Goal: Find specific page/section: Find specific page/section

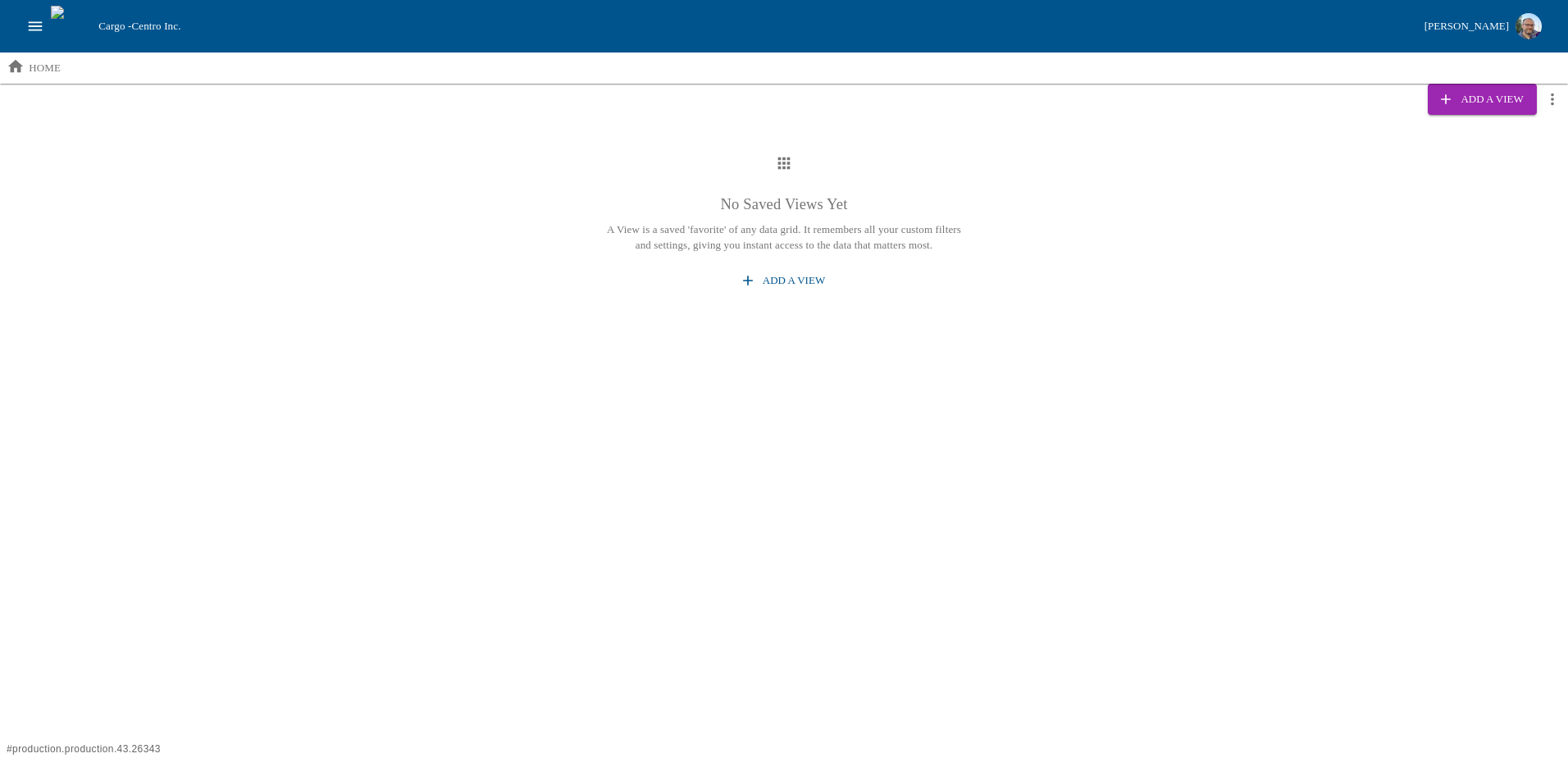
click at [34, 19] on icon "open drawer" at bounding box center [35, 26] width 18 height 18
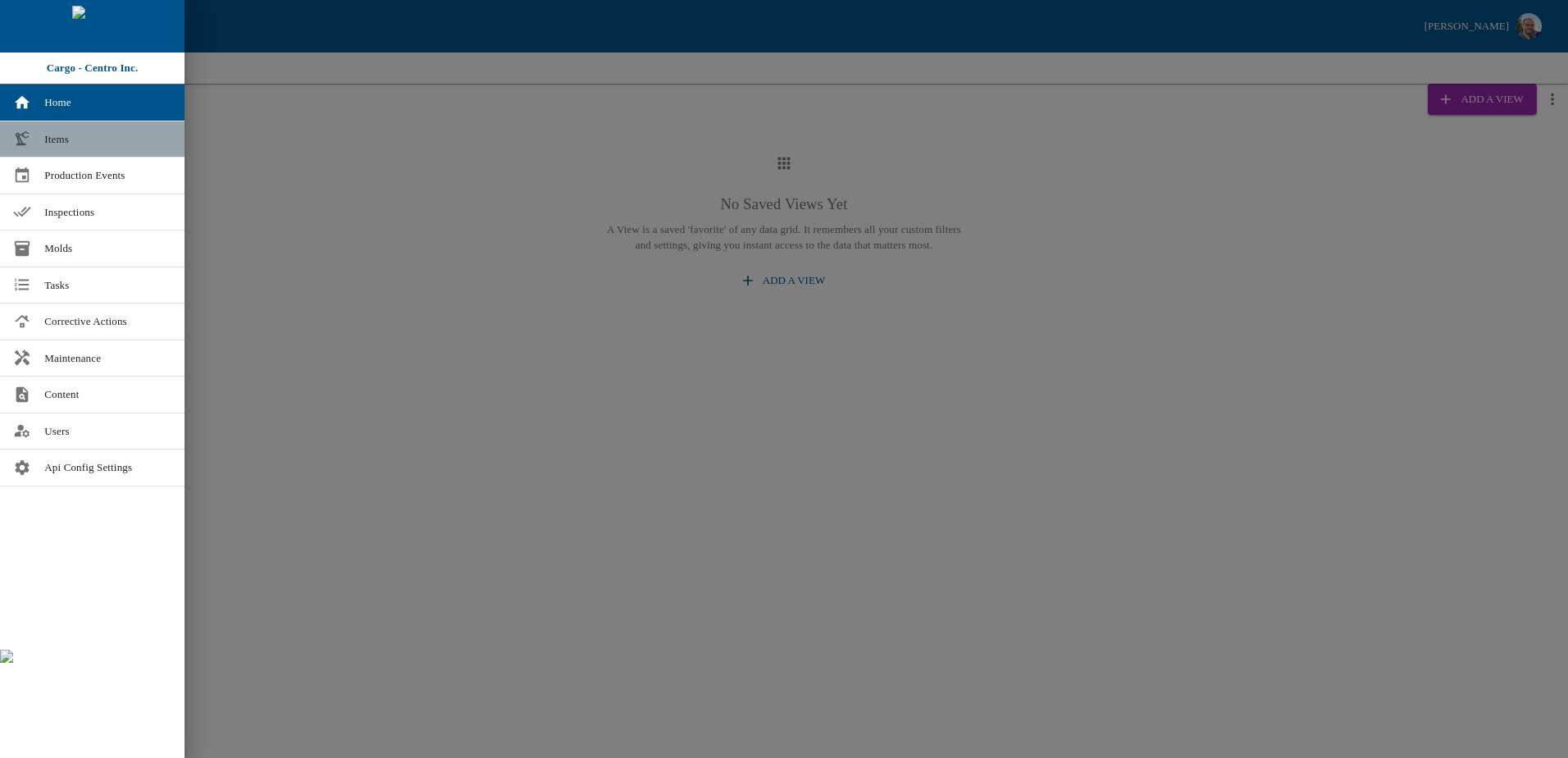
click at [40, 139] on link "Items" at bounding box center [92, 139] width 184 height 36
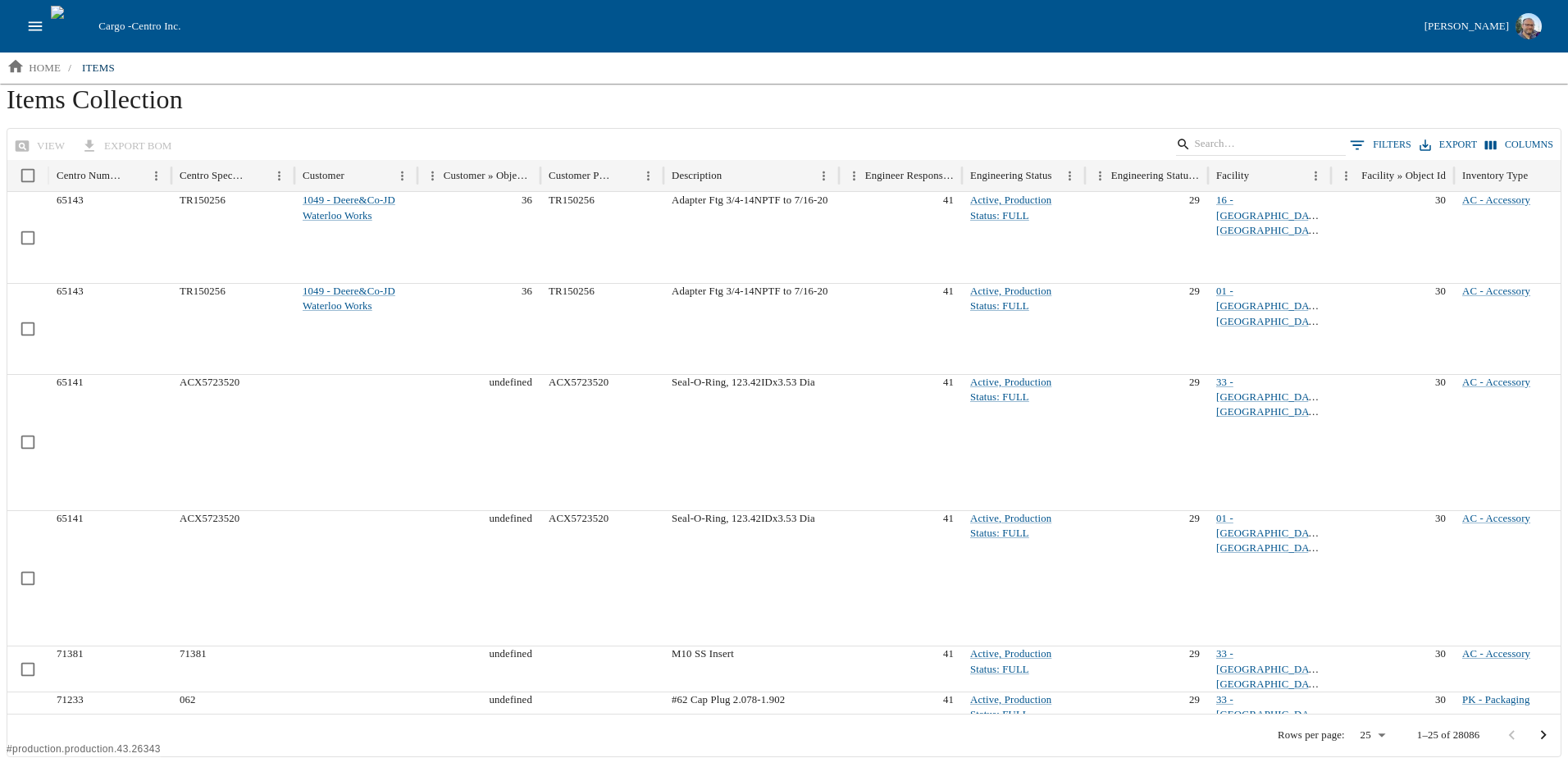
click at [1398, 146] on button "0 Filters" at bounding box center [1381, 145] width 70 height 24
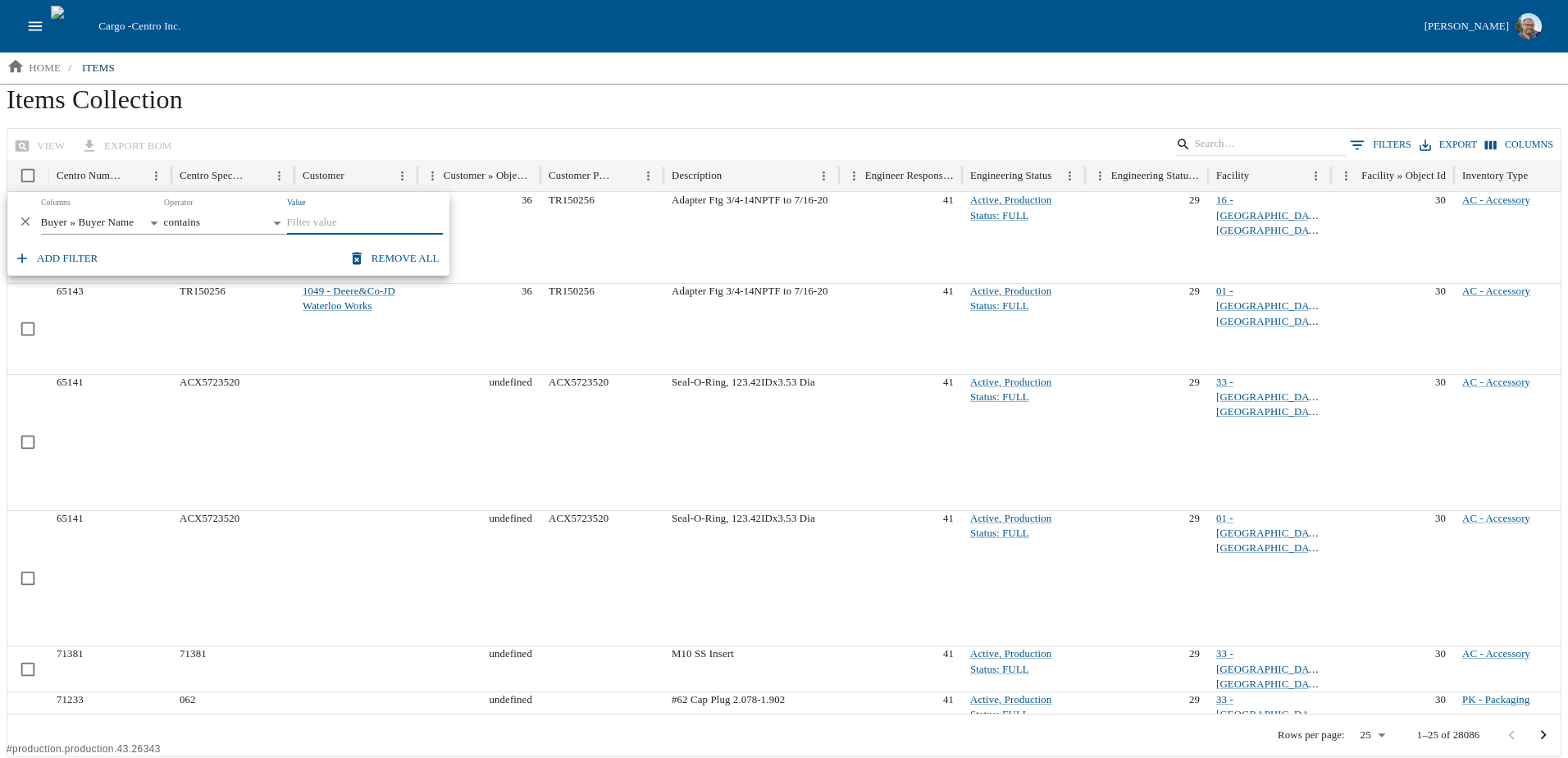
click at [142, 219] on body "Cargo - Centro Inc. [PERSON_NAME] home / items Items Collection view export BOM…" at bounding box center [784, 379] width 1568 height 757
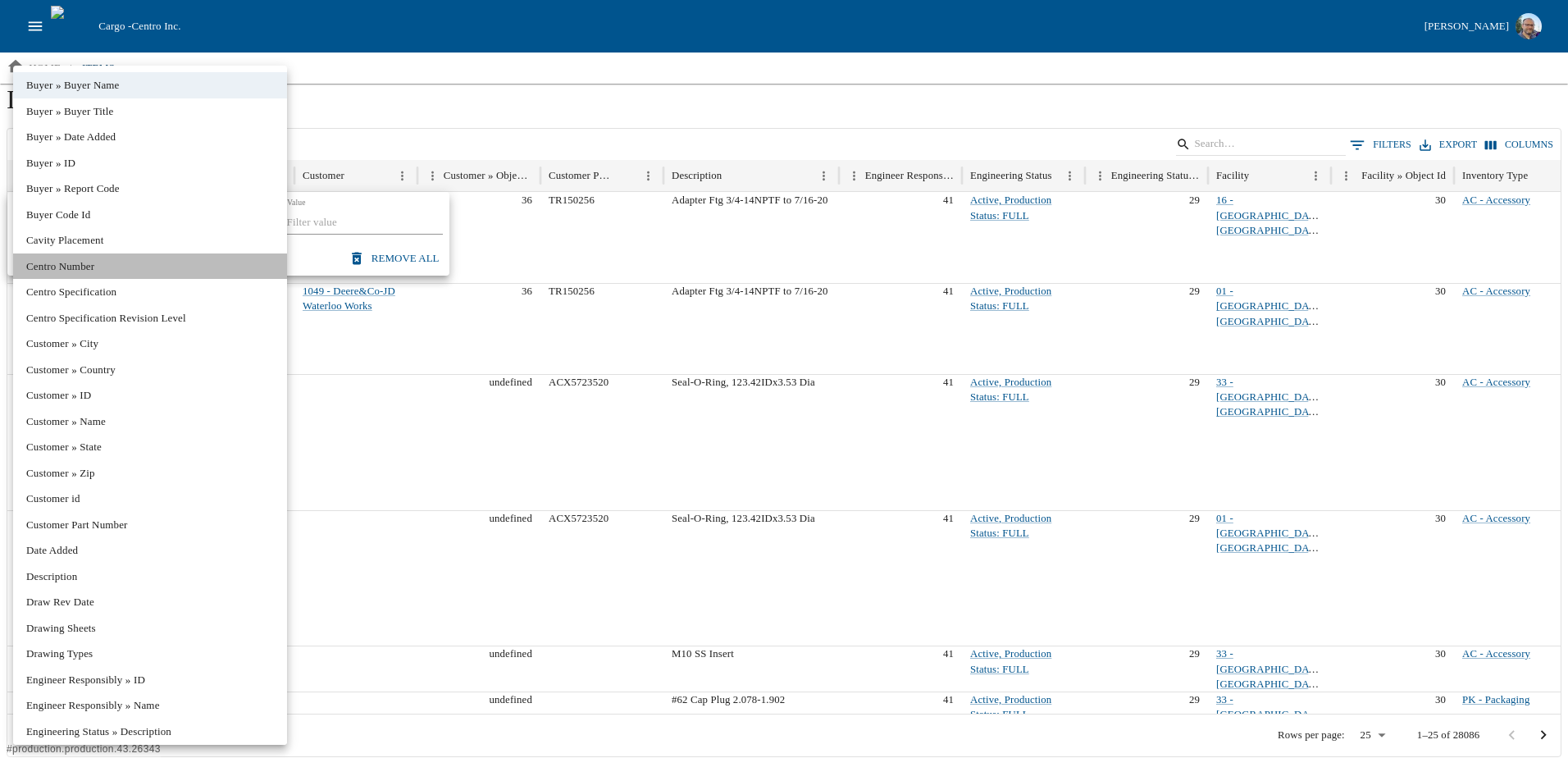
click at [80, 271] on li "Centro Number" at bounding box center [151, 267] width 274 height 26
type input "******"
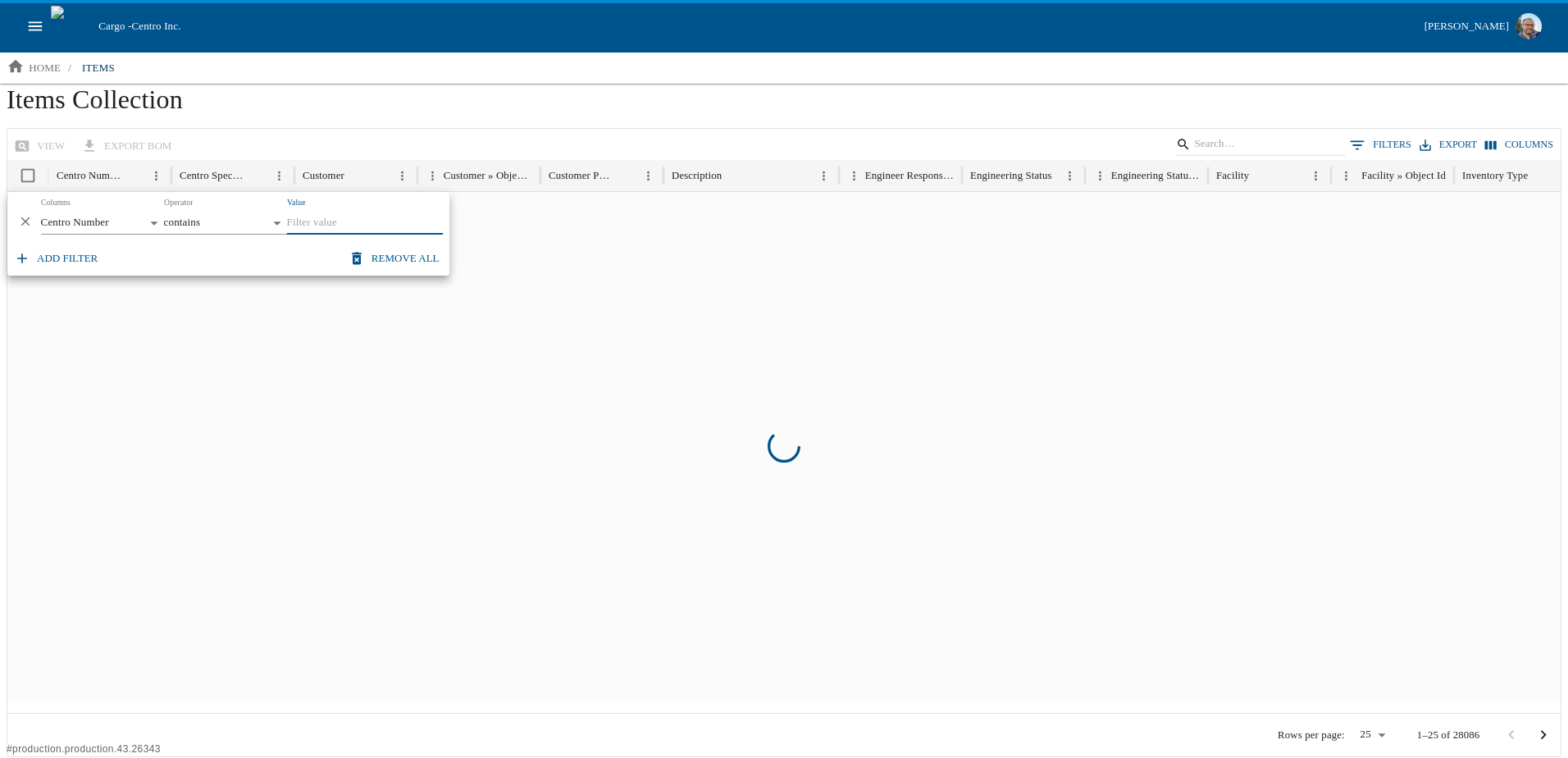
click at [323, 218] on input "Value" at bounding box center [364, 223] width 155 height 23
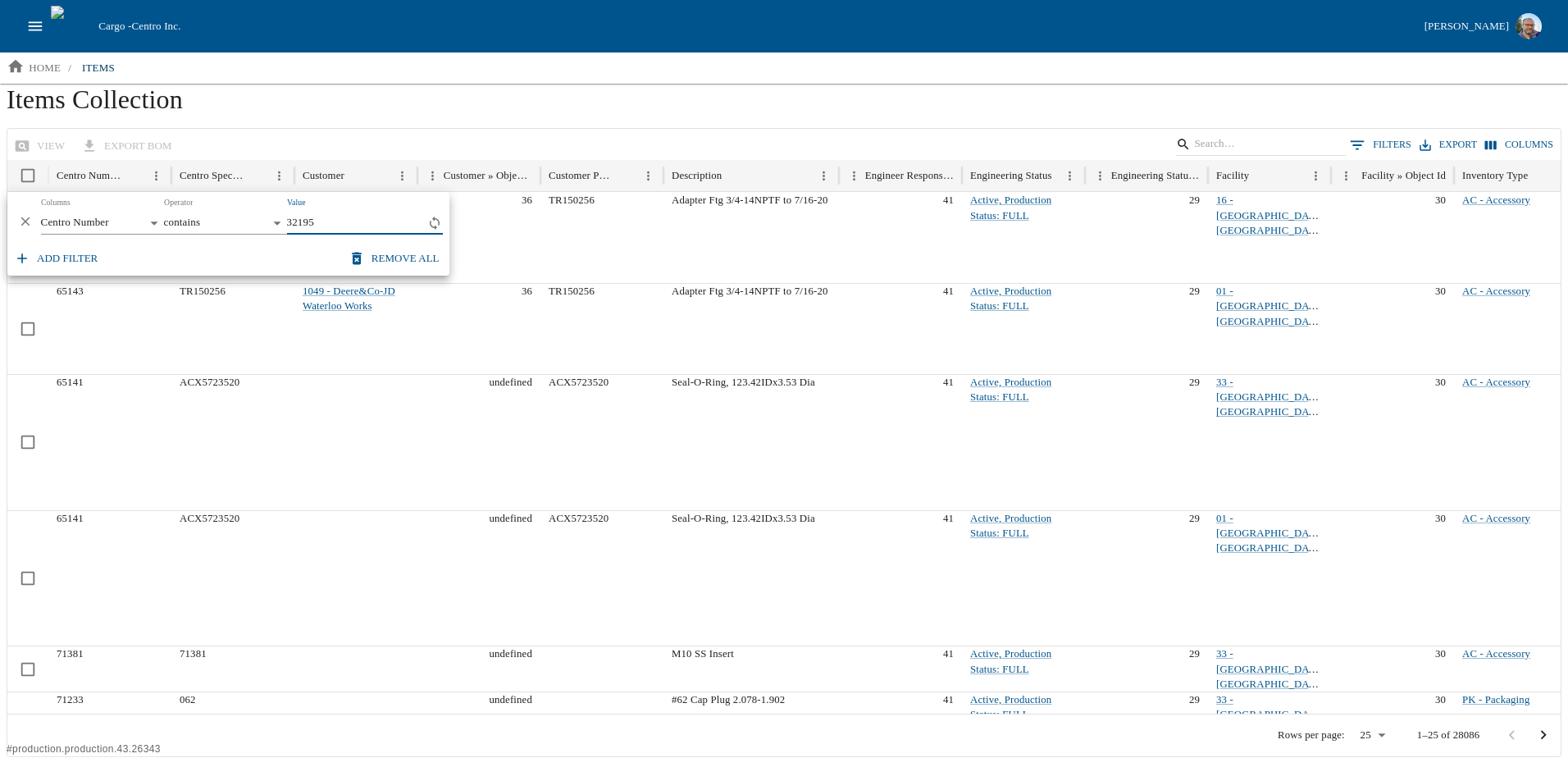
type input "32195"
